Goal: Task Accomplishment & Management: Use online tool/utility

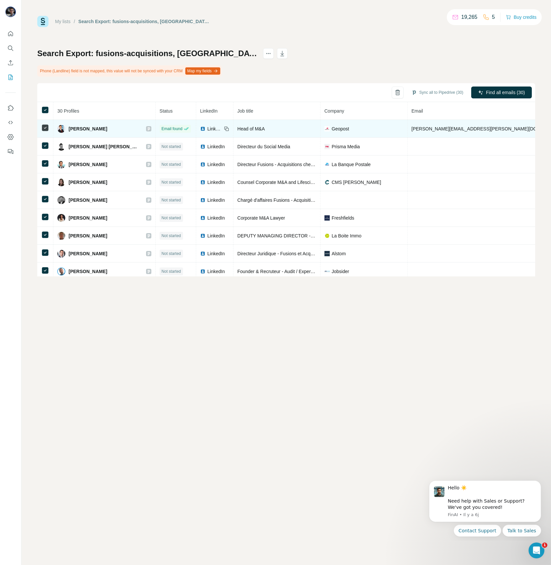
click at [45, 131] on td at bounding box center [45, 129] width 16 height 18
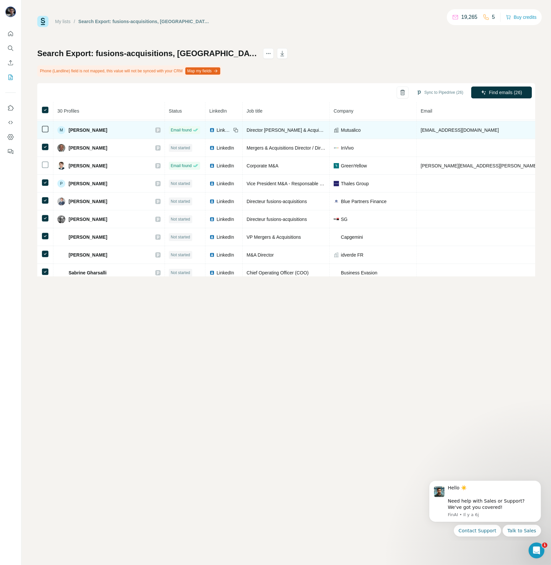
scroll to position [373, 0]
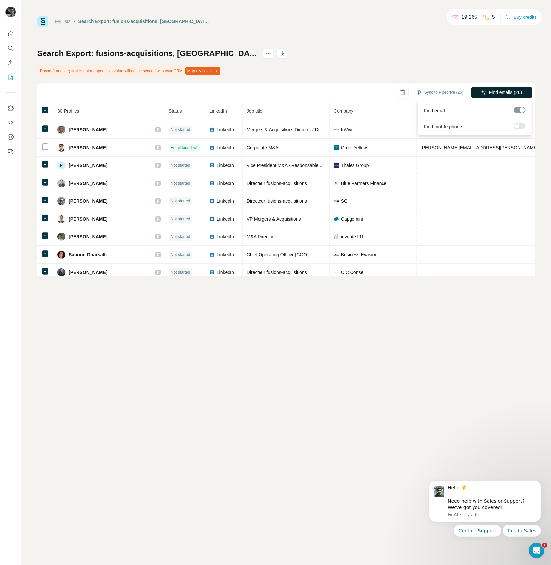
click at [507, 93] on span "Find emails (26)" at bounding box center [505, 92] width 33 height 7
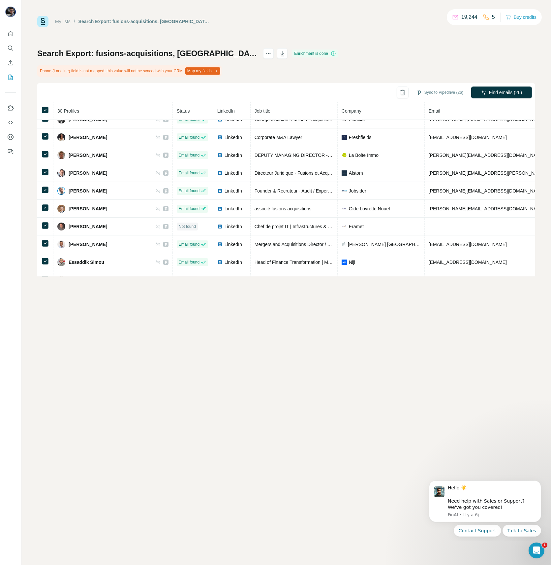
scroll to position [80, 0]
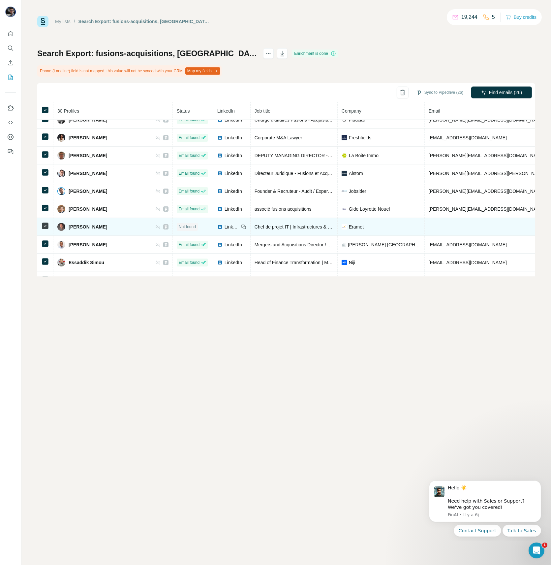
click at [225, 226] on span "LinkedIn" at bounding box center [232, 226] width 15 height 7
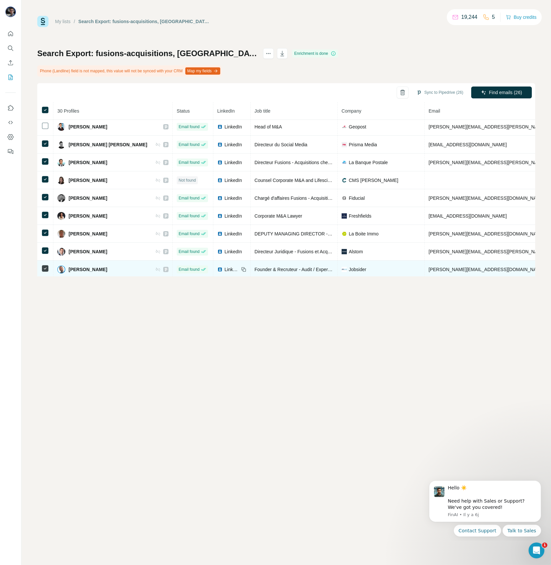
scroll to position [0, 0]
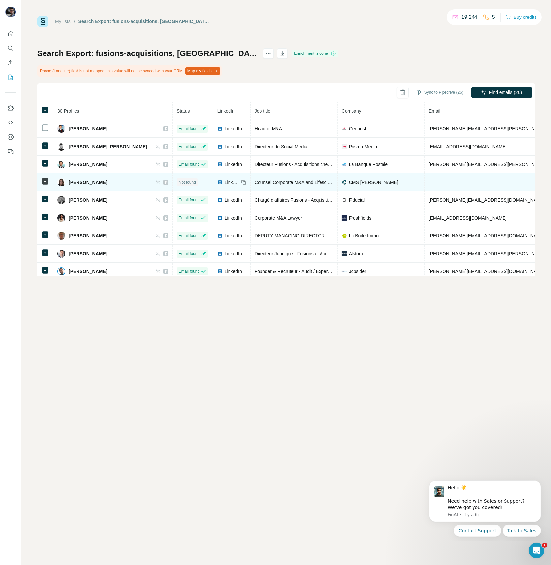
click at [225, 180] on span "LinkedIn" at bounding box center [232, 182] width 15 height 7
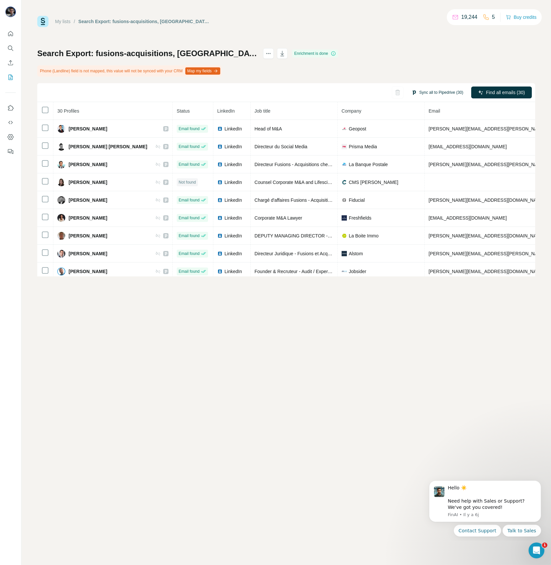
click at [446, 94] on button "Sync all to Pipedrive (30)" at bounding box center [437, 92] width 61 height 10
click at [439, 143] on button "Sync all to Pipedrive" at bounding box center [429, 142] width 73 height 13
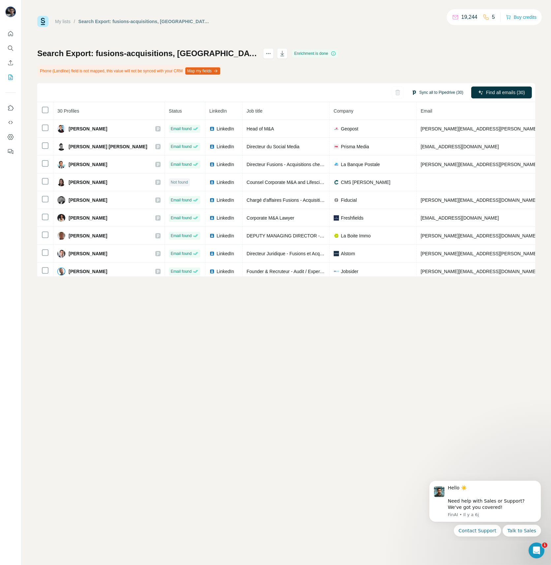
click at [436, 93] on button "Sync all to Pipedrive (30)" at bounding box center [437, 92] width 61 height 10
click at [417, 140] on button "Sync all to Pipedrive" at bounding box center [429, 142] width 73 height 13
